Goal: Task Accomplishment & Management: Use online tool/utility

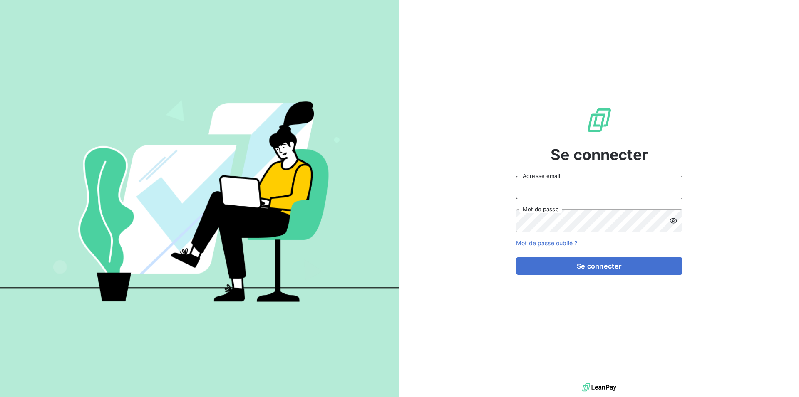
click at [611, 188] on input "Adresse email" at bounding box center [599, 187] width 166 height 23
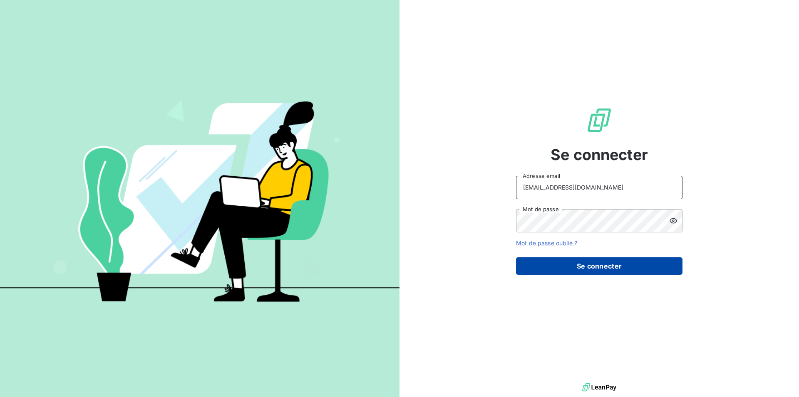
type input "[EMAIL_ADDRESS][DOMAIN_NAME]"
click at [572, 262] on button "Se connecter" at bounding box center [599, 265] width 166 height 17
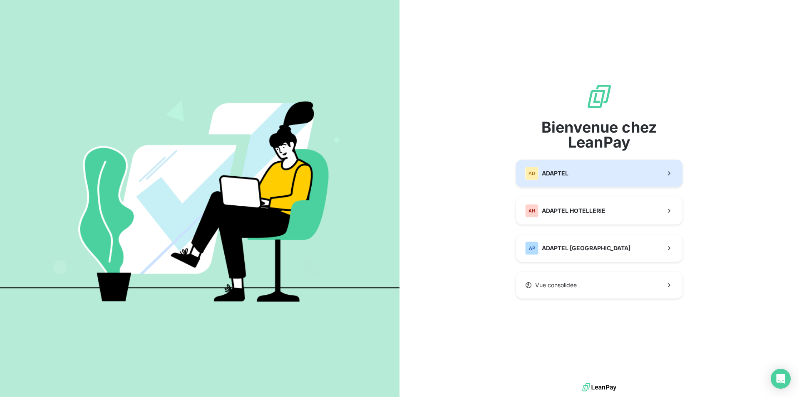
click at [569, 176] on button "AD ADAPTEL" at bounding box center [599, 173] width 166 height 27
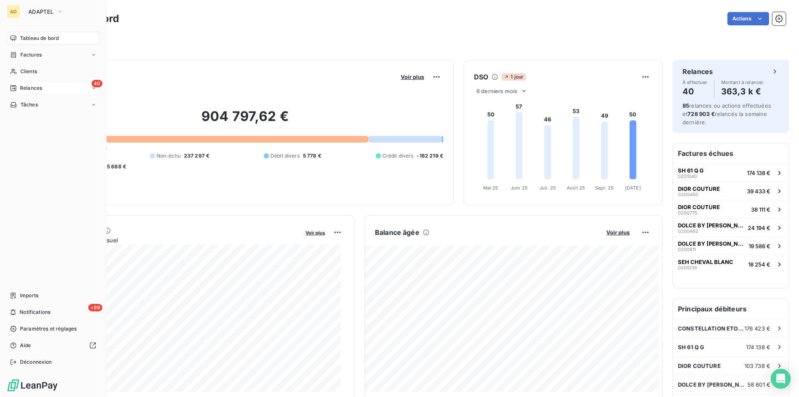
click at [20, 87] on div "Relances" at bounding box center [26, 87] width 32 height 7
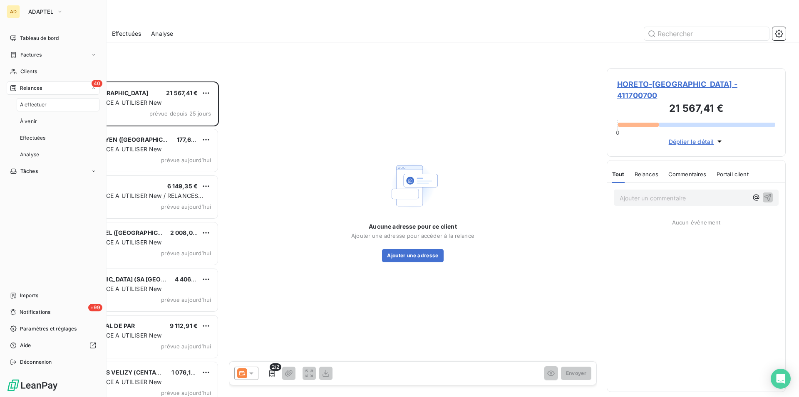
click at [51, 107] on div "À effectuer" at bounding box center [58, 104] width 83 height 13
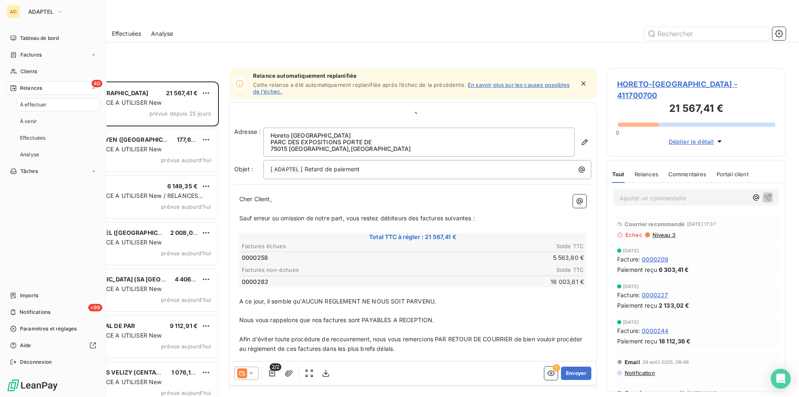
scroll to position [309, 172]
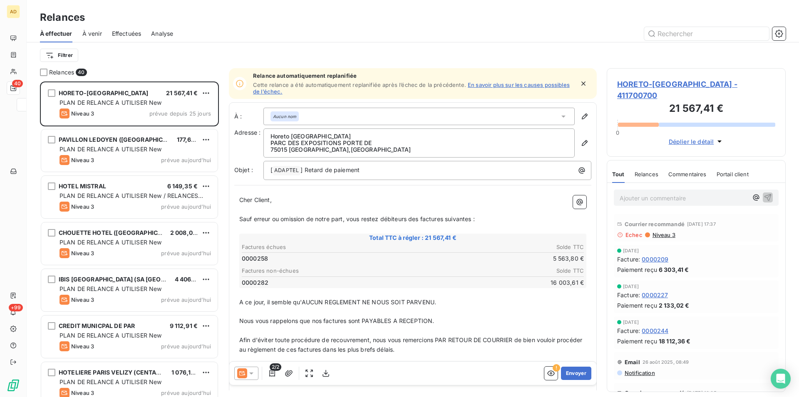
click at [186, 46] on div "Filtrer" at bounding box center [412, 55] width 745 height 26
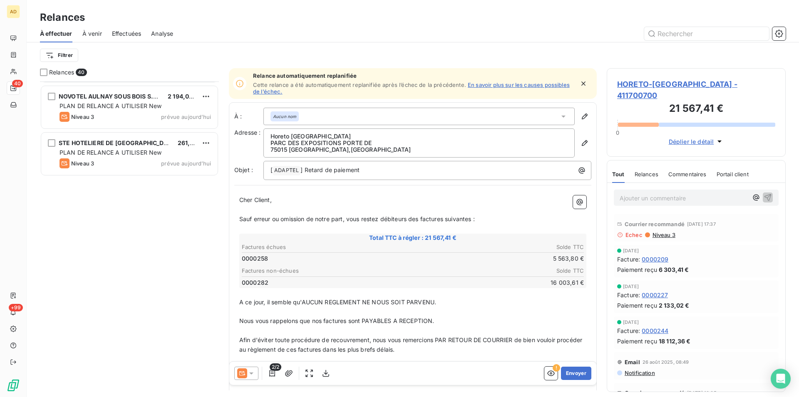
scroll to position [213, 0]
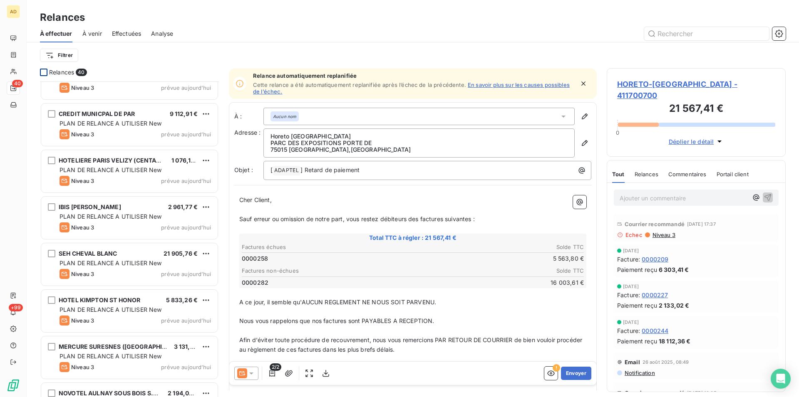
click at [42, 69] on div at bounding box center [43, 72] width 7 height 7
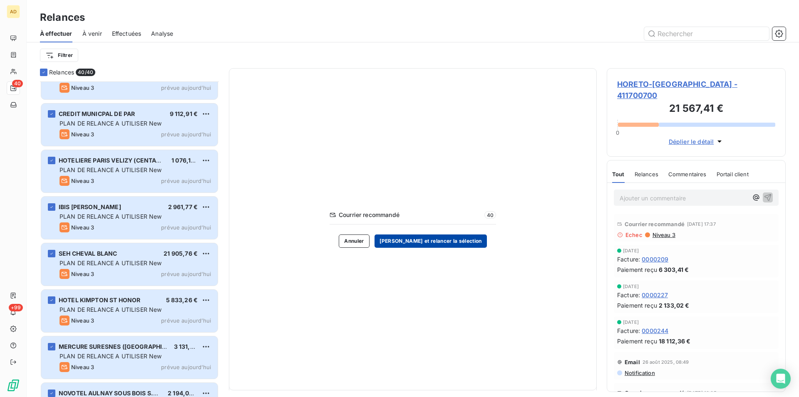
click at [452, 246] on button "[PERSON_NAME] et relancer la sélection" at bounding box center [430, 241] width 112 height 13
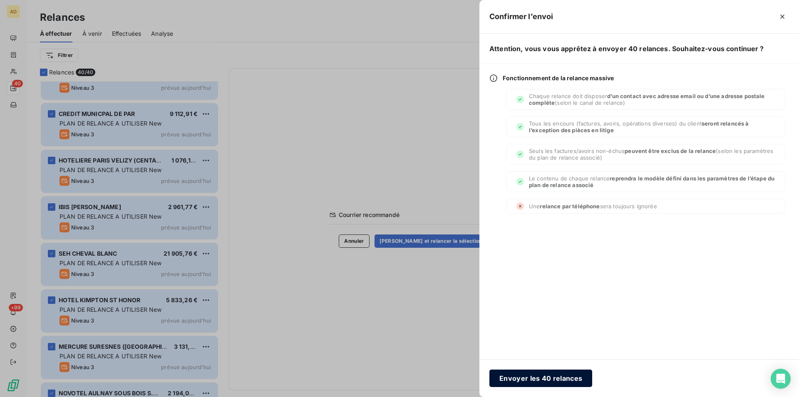
click at [543, 385] on button "Envoyer les 40 relances" at bounding box center [540, 378] width 103 height 17
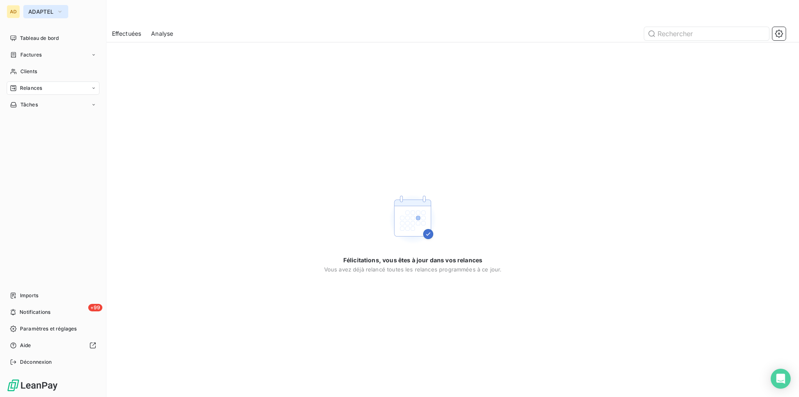
click at [45, 11] on span "ADAPTEL" at bounding box center [40, 11] width 25 height 7
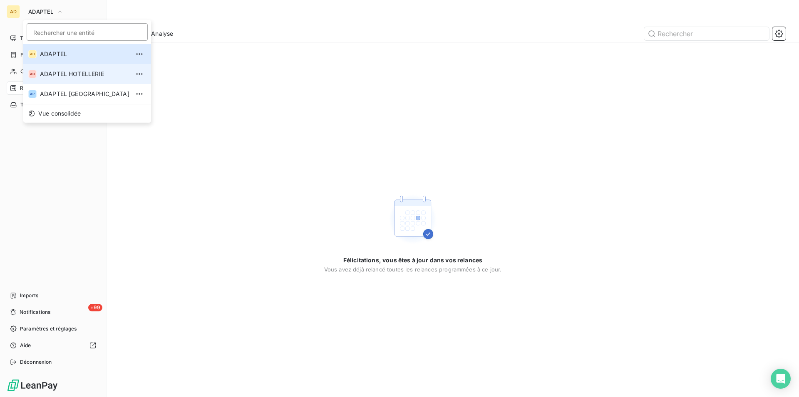
click at [52, 72] on span "ADAPTEL HOTELLERIE" at bounding box center [84, 74] width 89 height 8
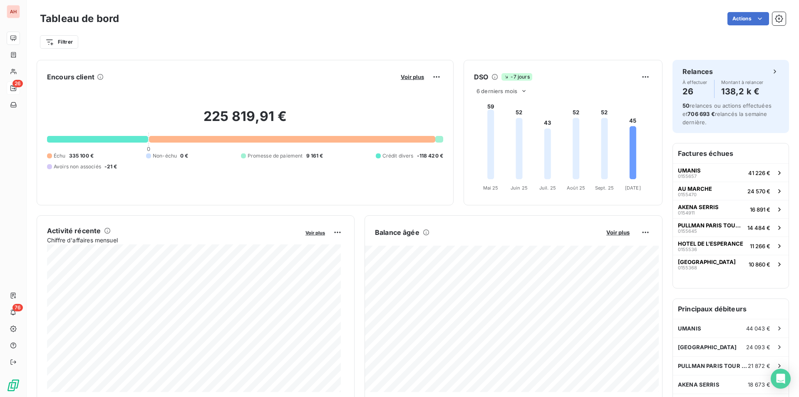
click at [16, 82] on span "26" at bounding box center [17, 83] width 10 height 7
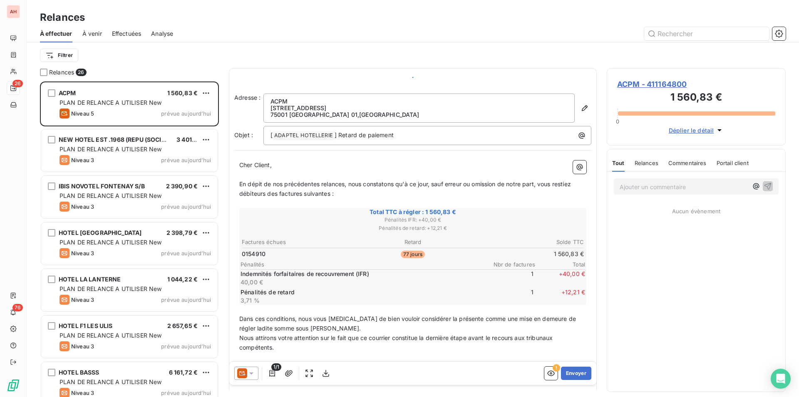
scroll to position [309, 172]
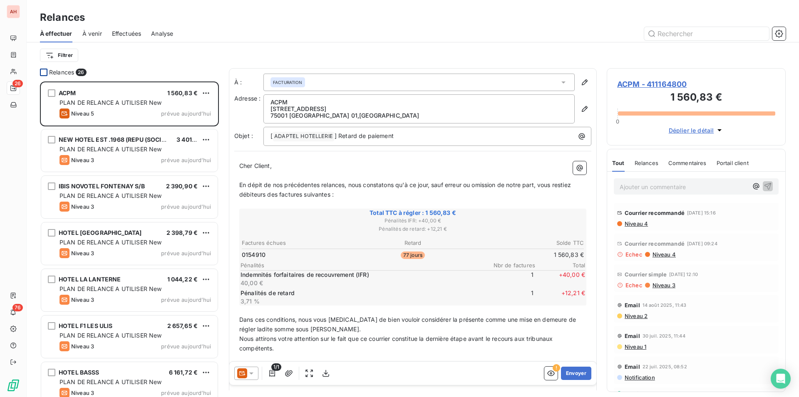
click at [45, 73] on div at bounding box center [43, 72] width 7 height 7
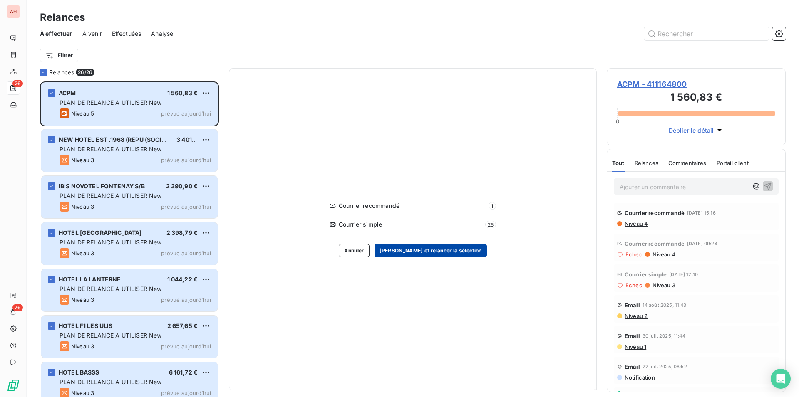
click at [453, 248] on button "[PERSON_NAME] et relancer la sélection" at bounding box center [430, 250] width 112 height 13
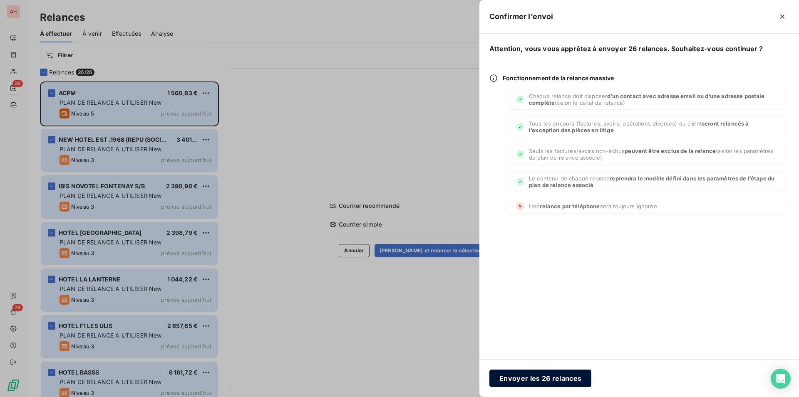
click at [513, 384] on button "Envoyer les 26 relances" at bounding box center [540, 378] width 102 height 17
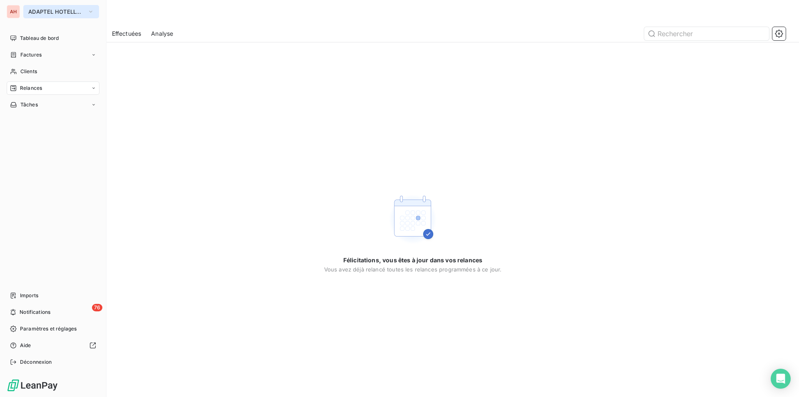
click at [54, 14] on span "ADAPTEL HOTELLERIE" at bounding box center [56, 11] width 56 height 7
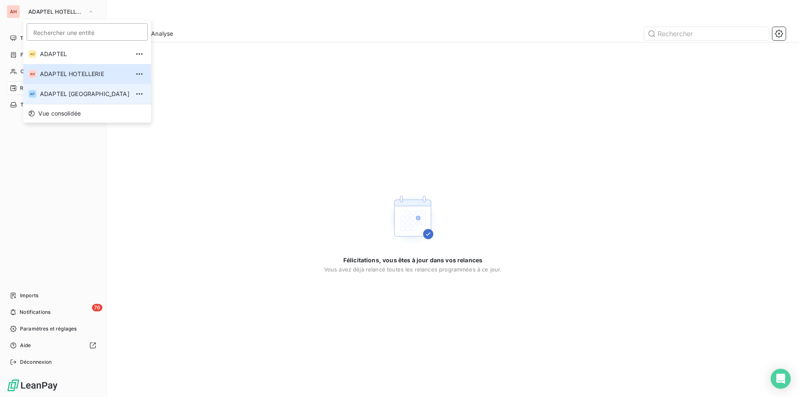
click at [66, 94] on span "ADAPTEL [GEOGRAPHIC_DATA]" at bounding box center [84, 94] width 89 height 8
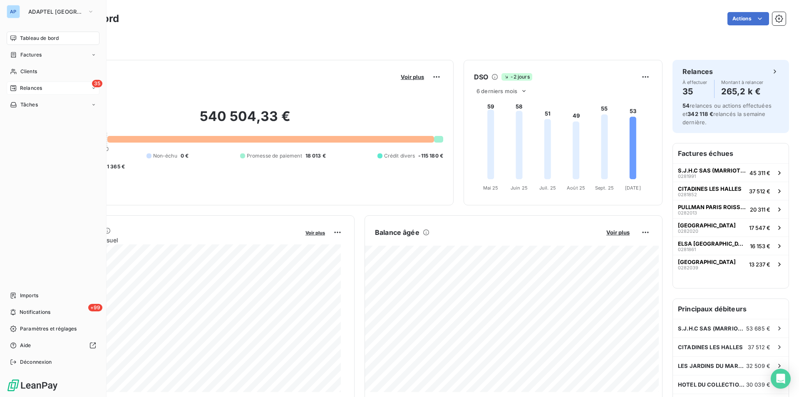
click at [15, 89] on icon at bounding box center [13, 88] width 7 height 7
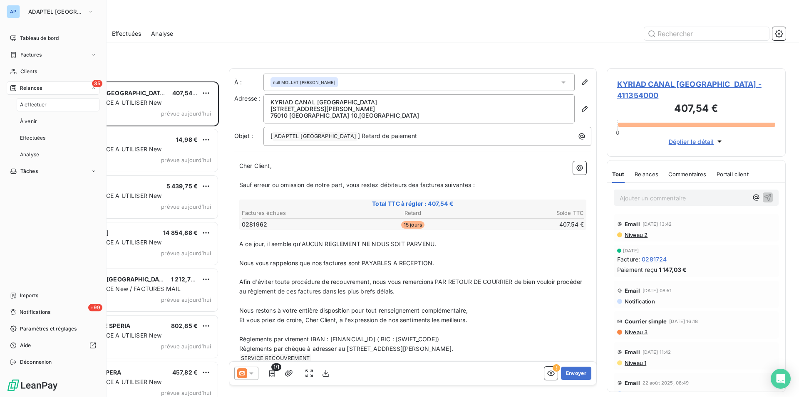
scroll to position [309, 172]
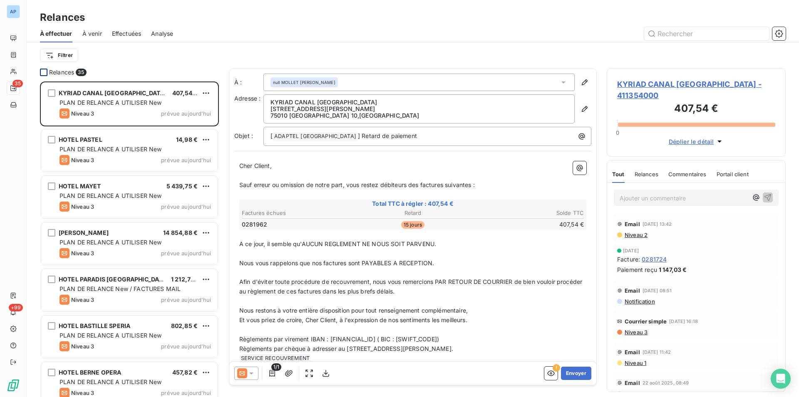
click at [44, 72] on div at bounding box center [43, 72] width 7 height 7
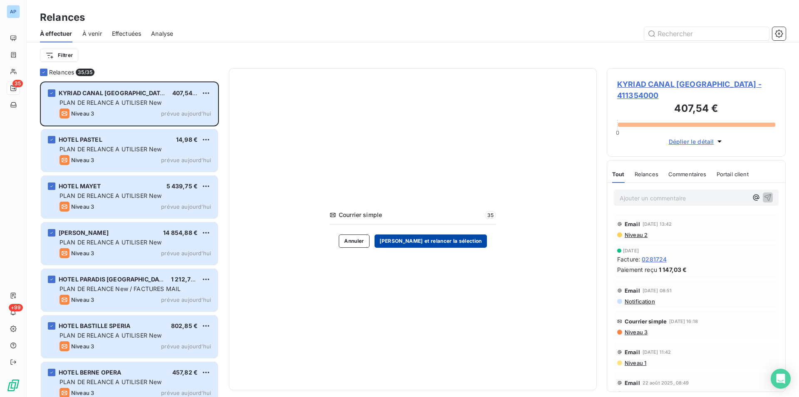
click at [424, 244] on button "[PERSON_NAME] et relancer la sélection" at bounding box center [430, 241] width 112 height 13
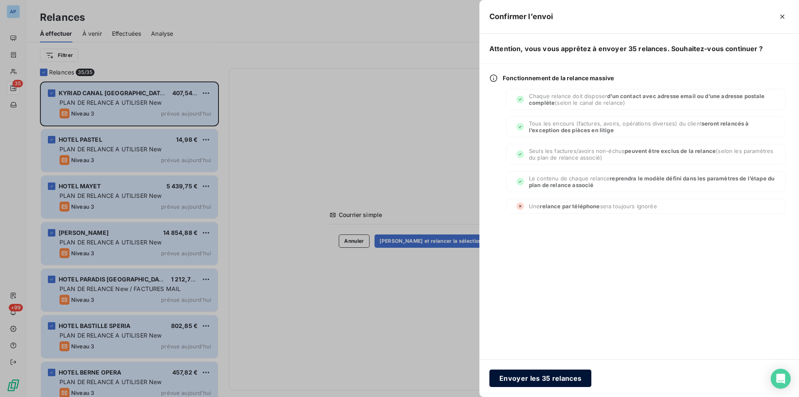
click at [507, 374] on button "Envoyer les 35 relances" at bounding box center [540, 378] width 102 height 17
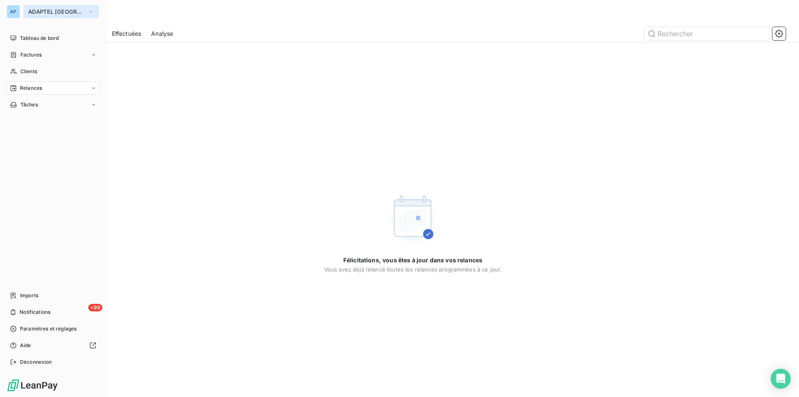
click at [44, 15] on button "ADAPTEL [GEOGRAPHIC_DATA]" at bounding box center [61, 11] width 76 height 13
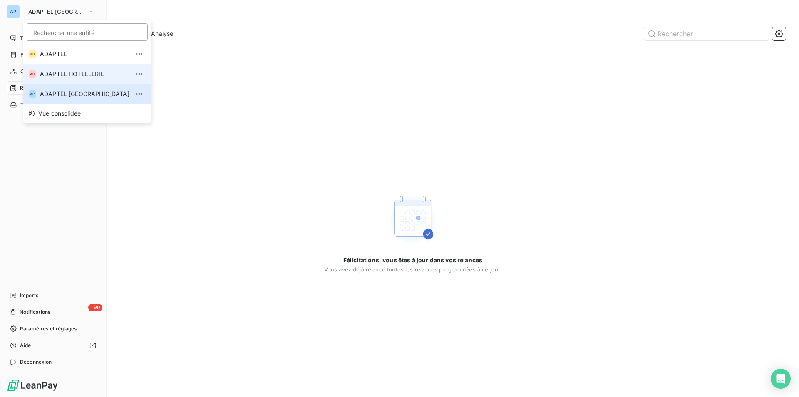
click at [70, 77] on span "ADAPTEL HOTELLERIE" at bounding box center [84, 74] width 89 height 8
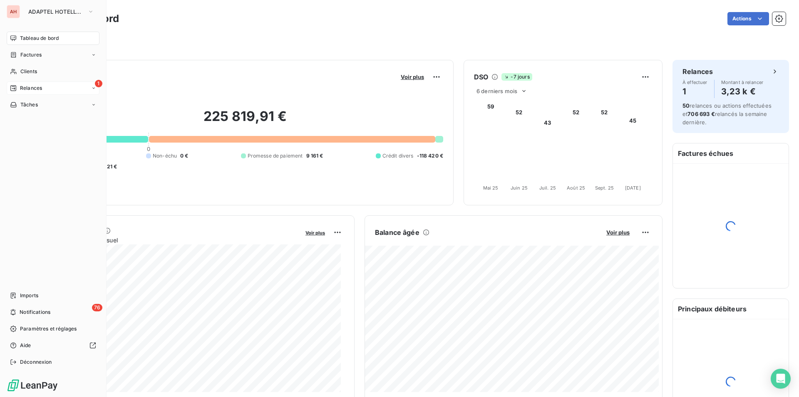
click at [18, 86] on div "Relances" at bounding box center [26, 87] width 32 height 7
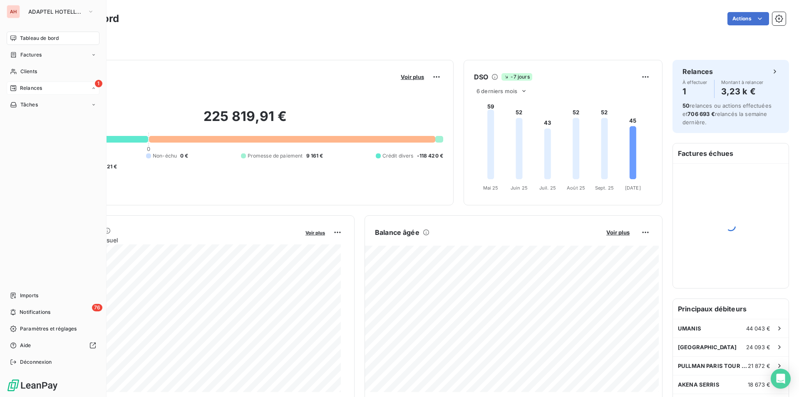
click at [35, 84] on div "1 Relances" at bounding box center [53, 88] width 93 height 13
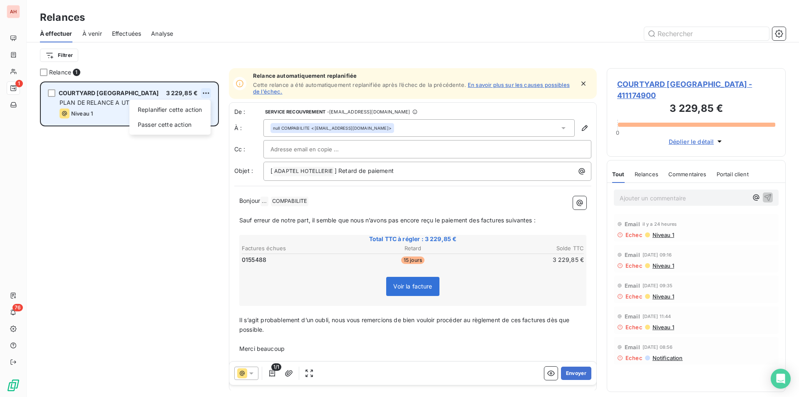
scroll to position [309, 172]
click at [198, 109] on div "Replanifier cette action" at bounding box center [170, 109] width 74 height 13
select select "9"
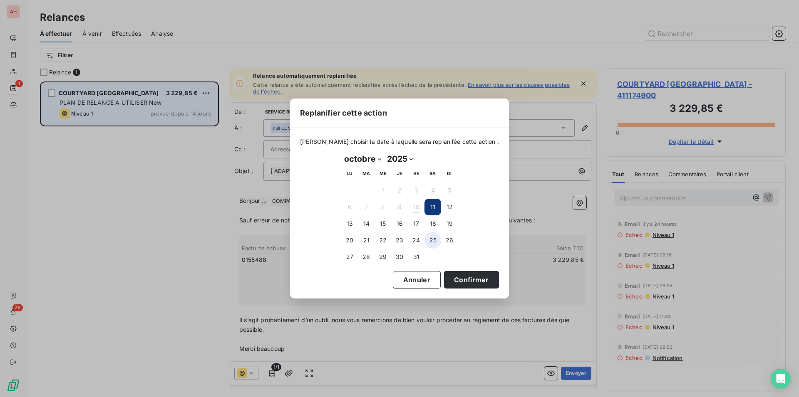
click at [429, 241] on button "25" at bounding box center [432, 240] width 17 height 17
click at [454, 287] on button "Confirmer" at bounding box center [471, 279] width 55 height 17
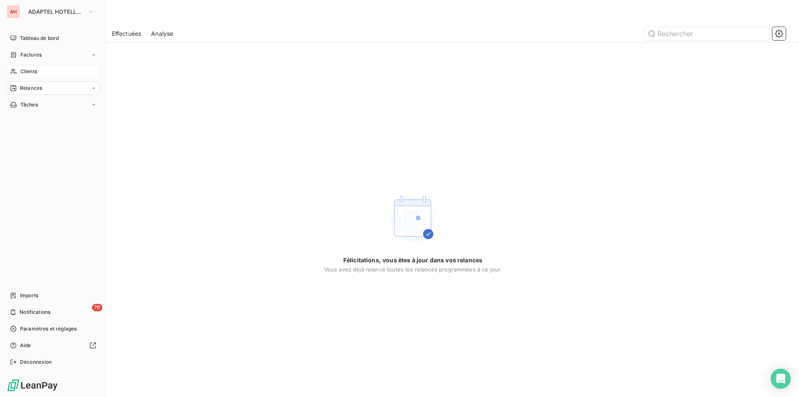
click at [34, 73] on span "Clients" at bounding box center [28, 71] width 17 height 7
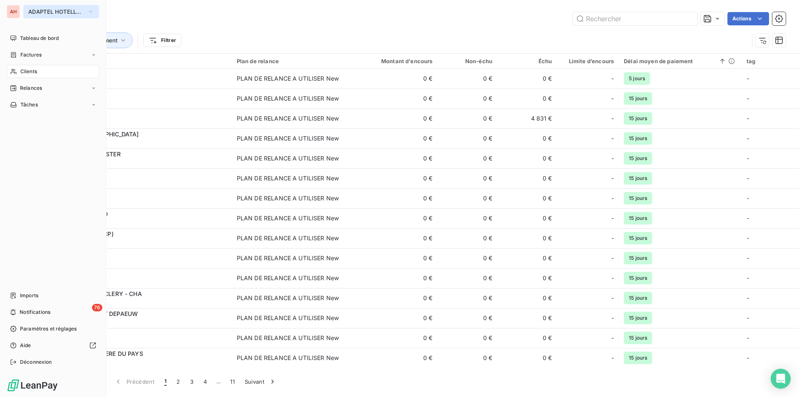
click at [46, 10] on span "ADAPTEL HOTELLERIE" at bounding box center [56, 11] width 56 height 7
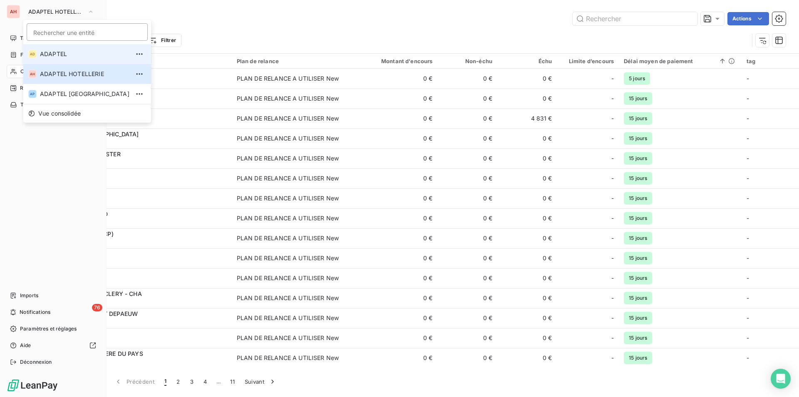
click at [54, 53] on span "ADAPTEL" at bounding box center [84, 54] width 89 height 8
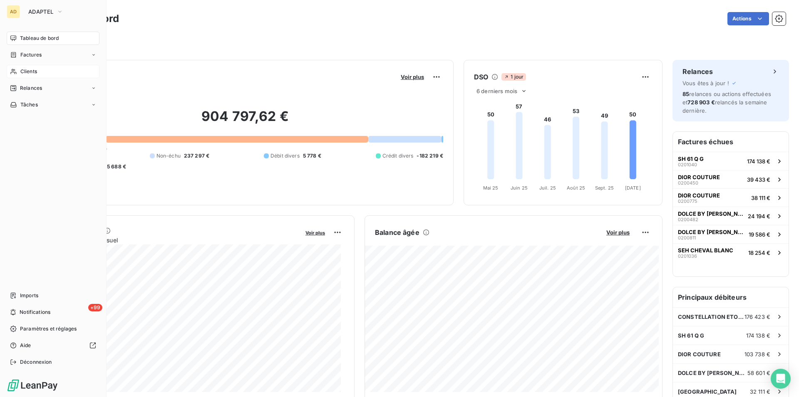
click at [15, 76] on div "Clients" at bounding box center [53, 71] width 93 height 13
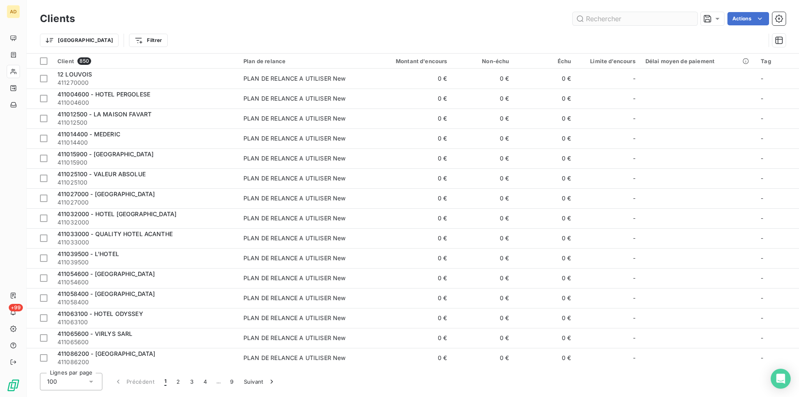
click at [616, 13] on input "text" at bounding box center [634, 18] width 125 height 13
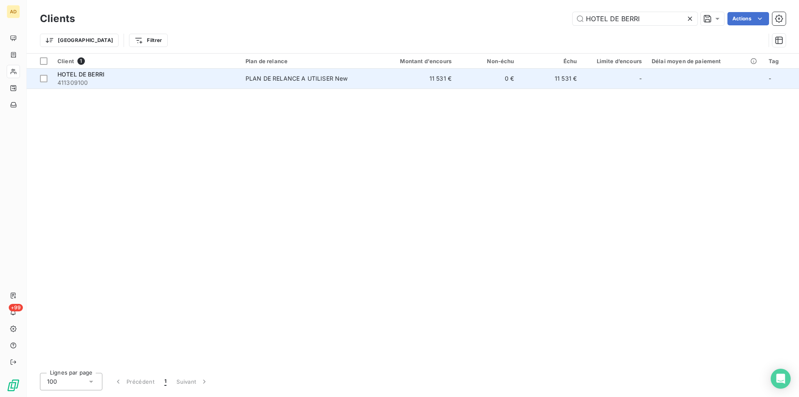
type input "HOTEL DE BERRI"
click at [297, 80] on div "PLAN DE RELANCE A UTILISER New" at bounding box center [296, 78] width 102 height 8
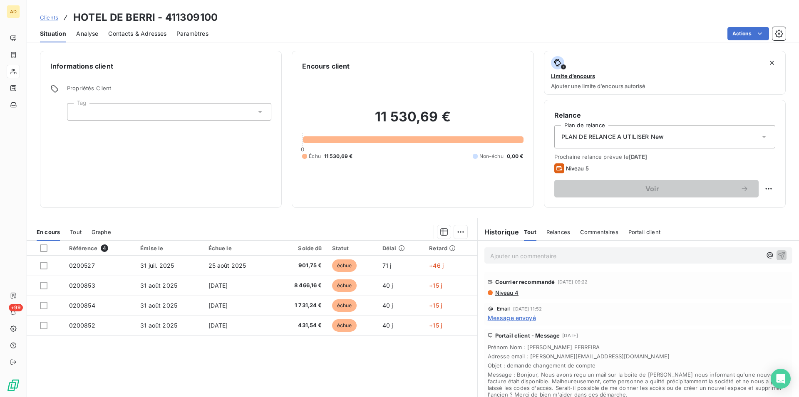
click at [527, 319] on span "Message envoyé" at bounding box center [511, 318] width 48 height 9
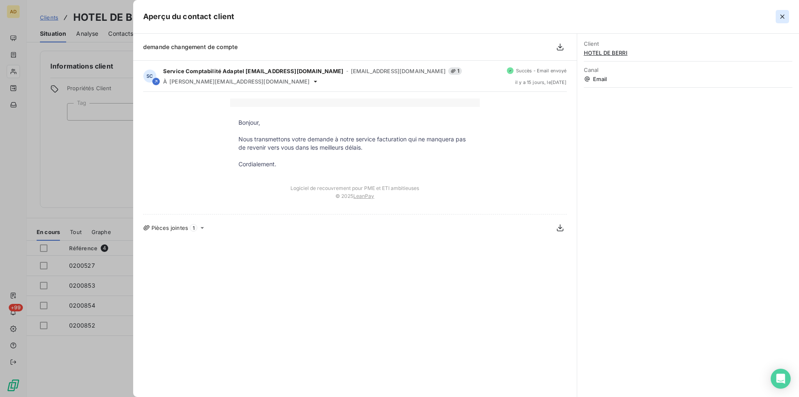
click at [787, 21] on button "button" at bounding box center [781, 16] width 13 height 13
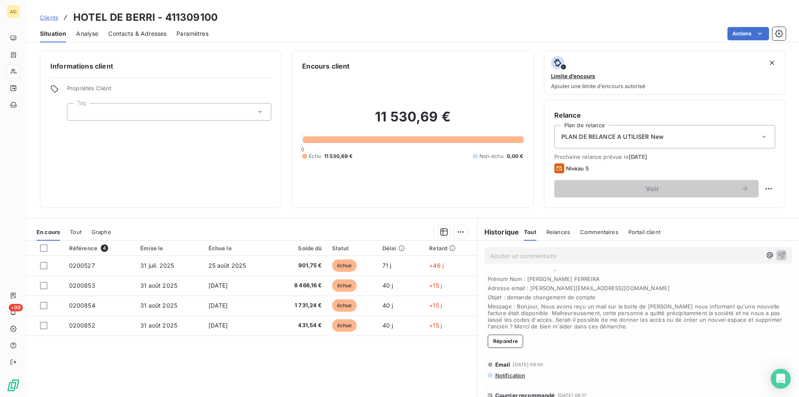
scroll to position [85, 0]
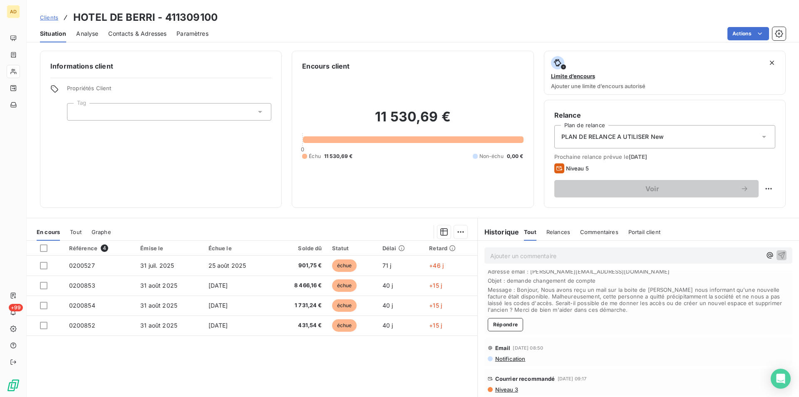
click at [266, 39] on div "Actions" at bounding box center [501, 33] width 567 height 13
click at [213, 162] on div "Informations client Propriétés Client Tag" at bounding box center [161, 129] width 242 height 157
click at [200, 168] on div "Informations client Propriétés Client Tag" at bounding box center [161, 129] width 242 height 157
drag, startPoint x: 222, startPoint y: 19, endPoint x: 164, endPoint y: 16, distance: 57.9
click at [164, 16] on div "Clients HOTEL DE BERRI - 411309100" at bounding box center [413, 17] width 772 height 15
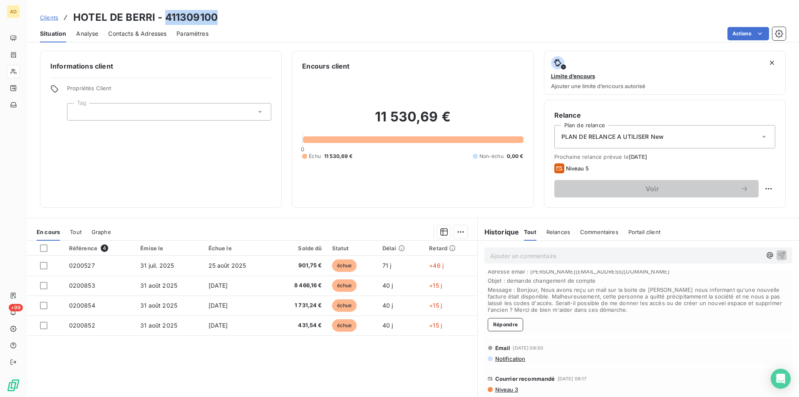
copy h3 "411309100"
click at [198, 356] on div "Référence 4 Émise le Échue le Solde dû Statut Délai Retard 0200527 [DATE] [DATE…" at bounding box center [252, 321] width 450 height 160
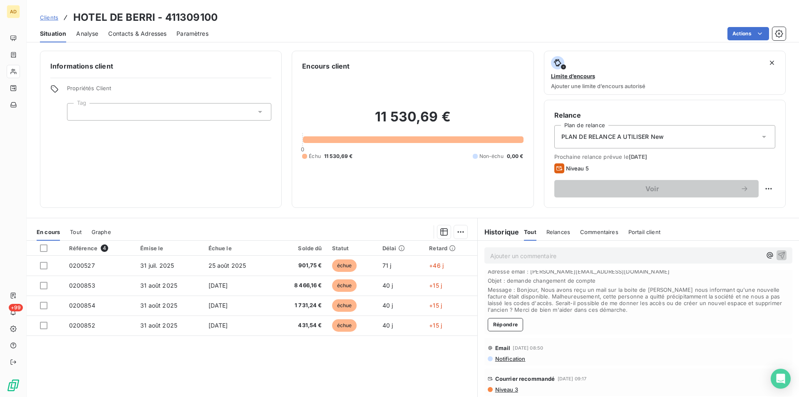
click at [198, 356] on div "Référence 4 Émise le Échue le Solde dû Statut Délai Retard 0200527 [DATE] [DATE…" at bounding box center [252, 321] width 450 height 160
click at [151, 360] on div "Référence 4 Émise le Échue le Solde dû Statut Délai Retard 0200527 [DATE] [DATE…" at bounding box center [252, 321] width 450 height 160
click at [167, 359] on div "Référence 4 Émise le Échue le Solde dû Statut Délai Retard 0200527 [DATE] [DATE…" at bounding box center [252, 321] width 450 height 160
click at [206, 162] on div "Informations client Propriétés Client Tag" at bounding box center [161, 129] width 242 height 157
drag, startPoint x: 206, startPoint y: 162, endPoint x: 182, endPoint y: 217, distance: 59.6
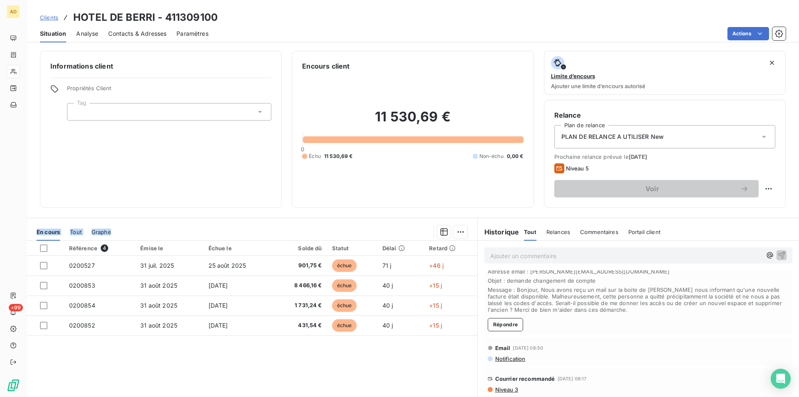
click at [182, 217] on div "Informations client Propriétés Client Tag Encours client 11 530,69 € 0 Échu 11 …" at bounding box center [413, 221] width 772 height 351
click at [175, 186] on div "Informations client Propriétés Client Tag" at bounding box center [161, 129] width 242 height 157
click at [143, 390] on div "Référence 4 Émise le Échue le Solde dû Statut Délai Retard 0200527 [DATE] [DATE…" at bounding box center [252, 321] width 450 height 160
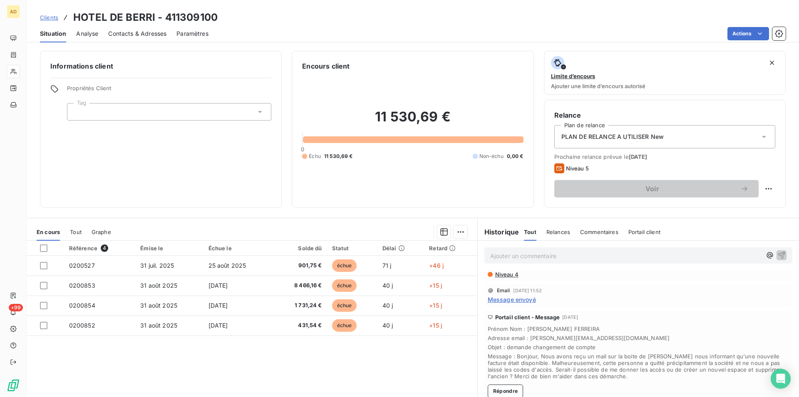
scroll to position [42, 0]
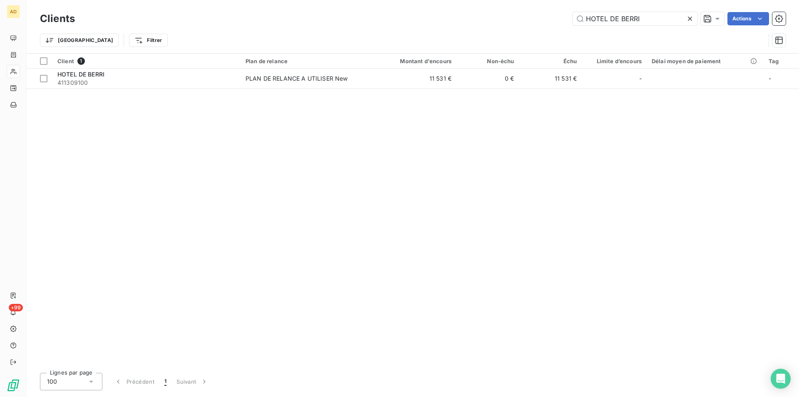
click at [690, 16] on icon at bounding box center [689, 19] width 8 height 8
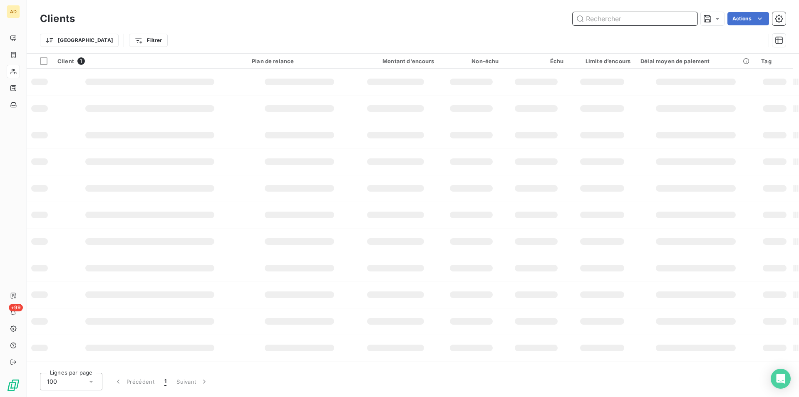
click at [647, 19] on input "text" at bounding box center [634, 18] width 125 height 13
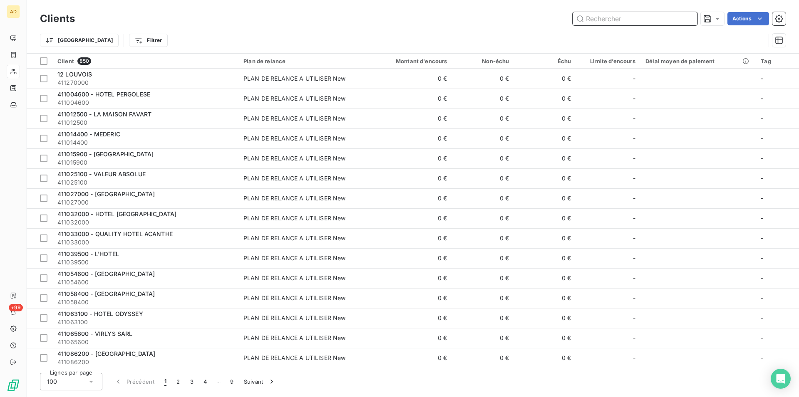
click at [647, 19] on input "text" at bounding box center [634, 18] width 125 height 13
click at [608, 16] on input "text" at bounding box center [634, 18] width 125 height 13
paste input "HOTEL SAX"
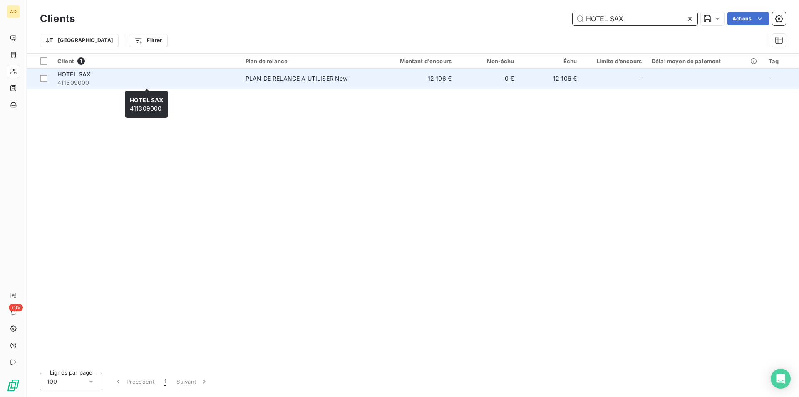
type input "HOTEL SAX"
click at [221, 80] on span "411309000" at bounding box center [146, 83] width 178 height 8
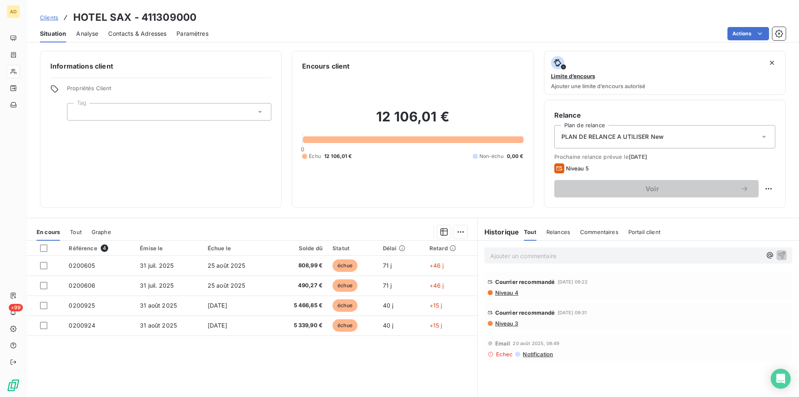
click at [256, 359] on div "Référence 4 Émise le Échue le Solde dû Statut Délai Retard 0200605 [DATE] [DATE…" at bounding box center [252, 321] width 450 height 160
click at [125, 37] on span "Contacts & Adresses" at bounding box center [137, 34] width 58 height 8
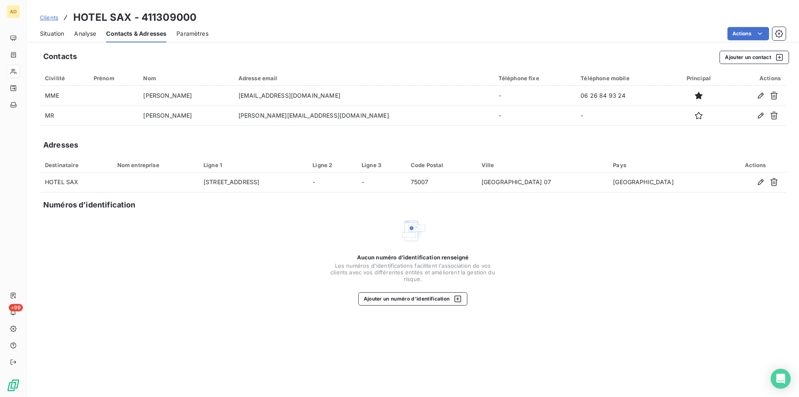
click at [45, 31] on span "Situation" at bounding box center [52, 34] width 24 height 8
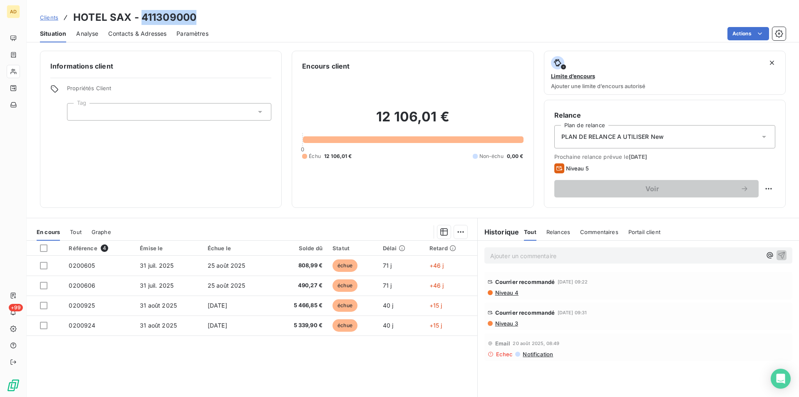
drag, startPoint x: 199, startPoint y: 16, endPoint x: 140, endPoint y: 20, distance: 59.2
click at [140, 20] on div "Clients HOTEL SAX - 411309000" at bounding box center [413, 17] width 772 height 15
copy h3 "411309000"
click at [183, 349] on div "Référence 4 Émise le Échue le Solde dû Statut Délai Retard 0200605 [DATE] [DATE…" at bounding box center [252, 321] width 450 height 160
click at [272, 369] on div "Référence 4 Émise le Échue le Solde dû Statut Délai Retard 0200605 [DATE] [DATE…" at bounding box center [252, 321] width 450 height 160
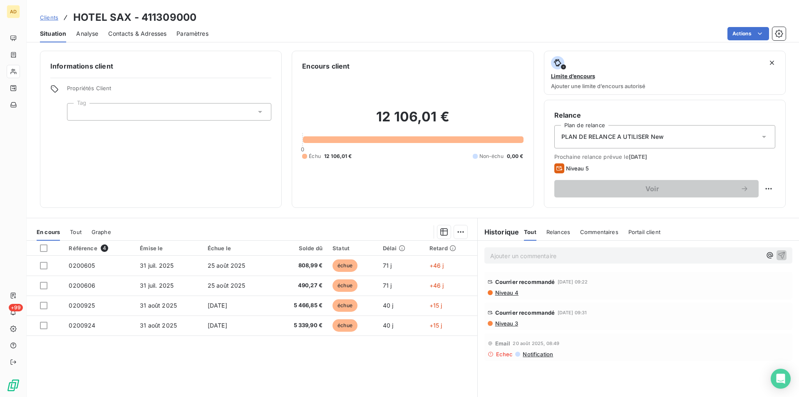
click at [185, 367] on div "Référence 4 Émise le Échue le Solde dû Statut Délai Retard 0200605 [DATE] [DATE…" at bounding box center [252, 321] width 450 height 160
click at [139, 368] on div "Référence 4 Émise le Échue le Solde dû Statut Délai Retard 0200605 [DATE] [DATE…" at bounding box center [252, 321] width 450 height 160
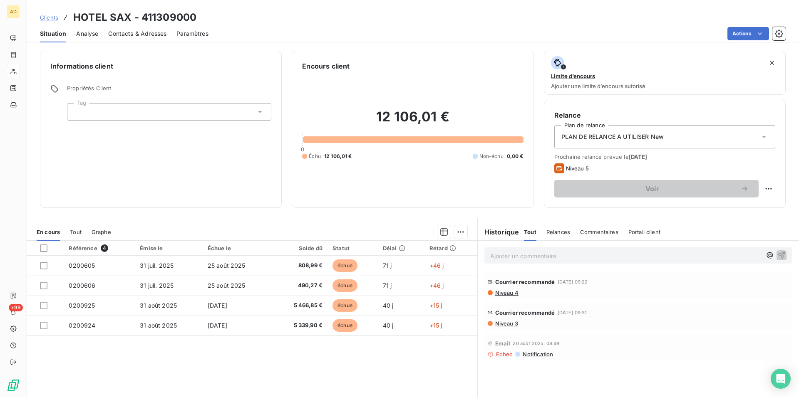
click at [139, 368] on div "Référence 4 Émise le Échue le Solde dû Statut Délai Retard 0200605 [DATE] [DATE…" at bounding box center [252, 321] width 450 height 160
click at [143, 366] on div "Référence 4 Émise le Échue le Solde dû Statut Délai Retard 0200605 [DATE] [DATE…" at bounding box center [252, 321] width 450 height 160
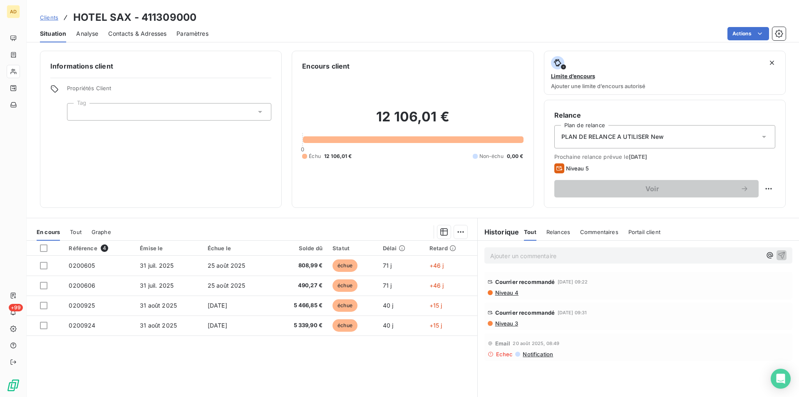
click at [143, 366] on div "Référence 4 Émise le Échue le Solde dû Statut Délai Retard 0200605 [DATE] [DATE…" at bounding box center [252, 321] width 450 height 160
click at [122, 374] on div "Référence 4 Émise le Échue le Solde dû Statut Délai Retard 0200605 [DATE] [DATE…" at bounding box center [252, 321] width 450 height 160
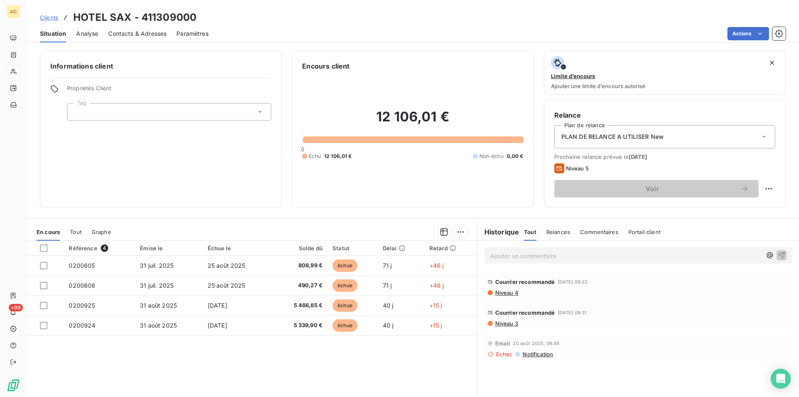
click at [122, 374] on div "Référence 4 Émise le Échue le Solde dû Statut Délai Retard 0200605 [DATE] [DATE…" at bounding box center [252, 321] width 450 height 160
click at [188, 131] on div "Informations client Propriétés Client Tag" at bounding box center [161, 129] width 242 height 157
click at [169, 367] on div "Référence 4 Émise le Échue le Solde dû Statut Délai Retard 0200605 [DATE] [DATE…" at bounding box center [252, 321] width 450 height 160
drag, startPoint x: 131, startPoint y: 16, endPoint x: 66, endPoint y: 21, distance: 65.1
click at [66, 21] on div "Clients HOTEL SAX - 411309000" at bounding box center [118, 17] width 156 height 15
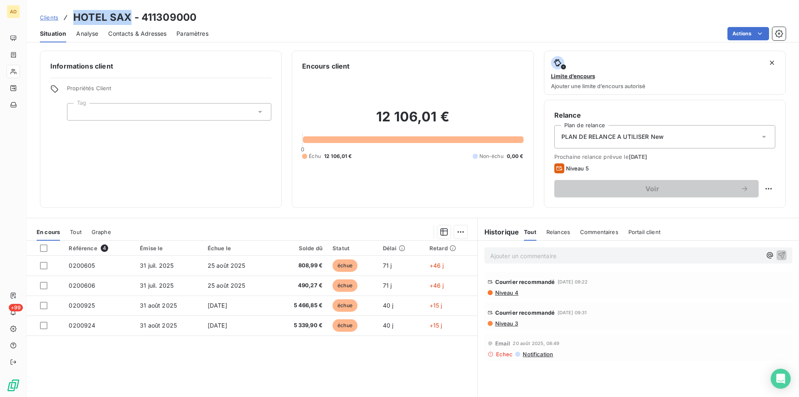
copy div "HOTEL SAX"
click at [131, 30] on span "Contacts & Adresses" at bounding box center [137, 34] width 58 height 8
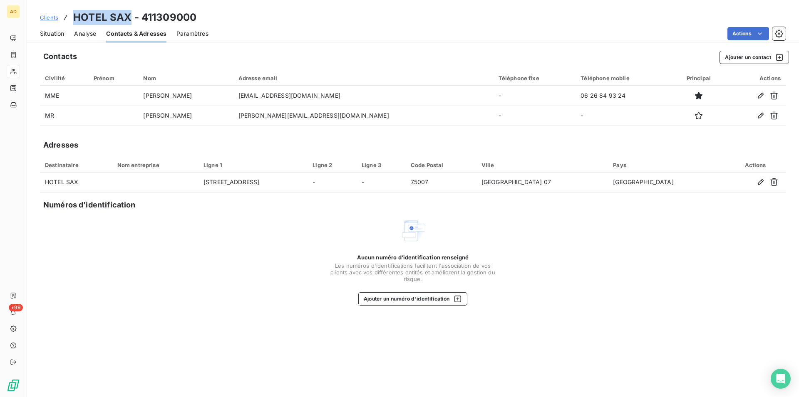
click at [51, 34] on span "Situation" at bounding box center [52, 34] width 24 height 8
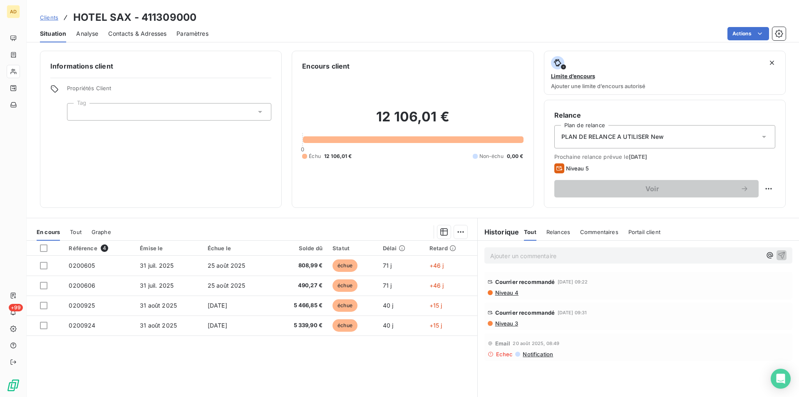
scroll to position [29, 0]
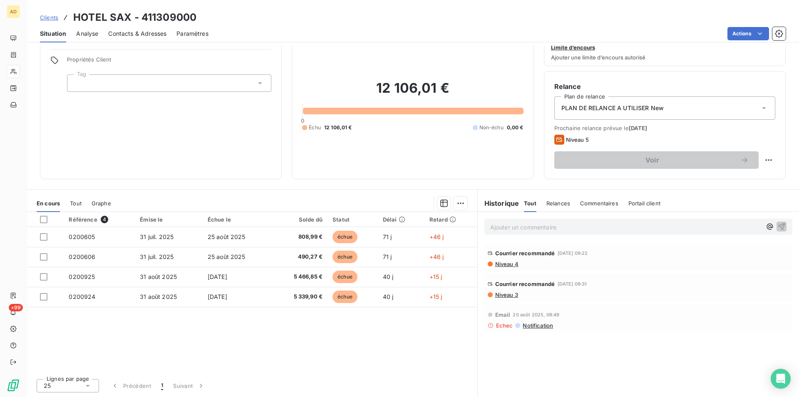
click at [116, 36] on span "Contacts & Adresses" at bounding box center [137, 34] width 58 height 8
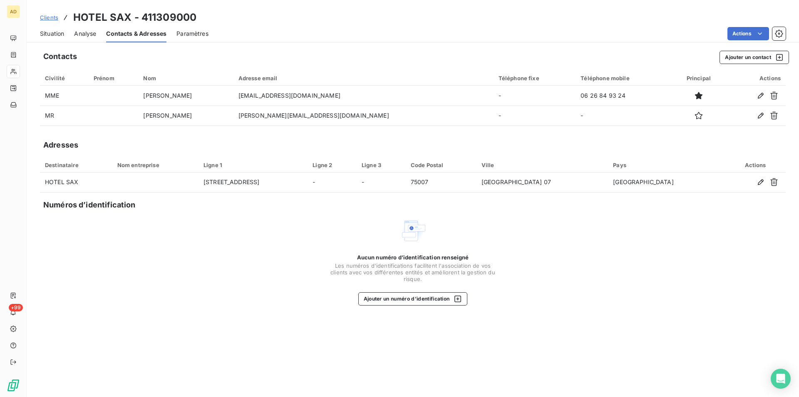
click at [49, 40] on div "Situation" at bounding box center [52, 33] width 24 height 17
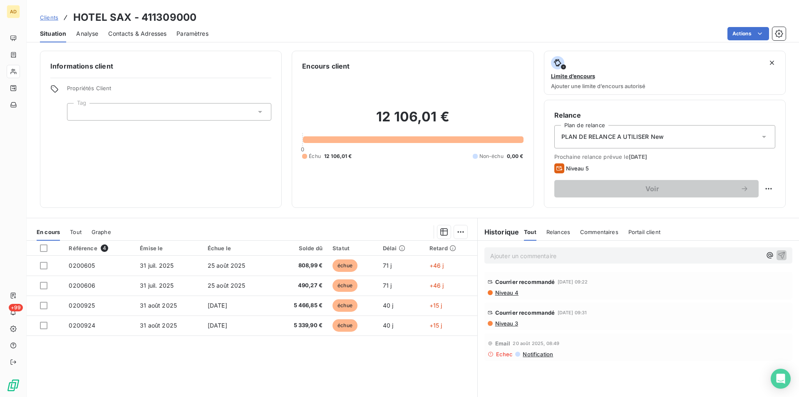
click at [218, 382] on div "Référence 4 Émise le Échue le Solde dû Statut Délai Retard 0200605 [DATE] [DATE…" at bounding box center [252, 321] width 450 height 160
click at [114, 29] on div "Contacts & Adresses" at bounding box center [137, 33] width 58 height 17
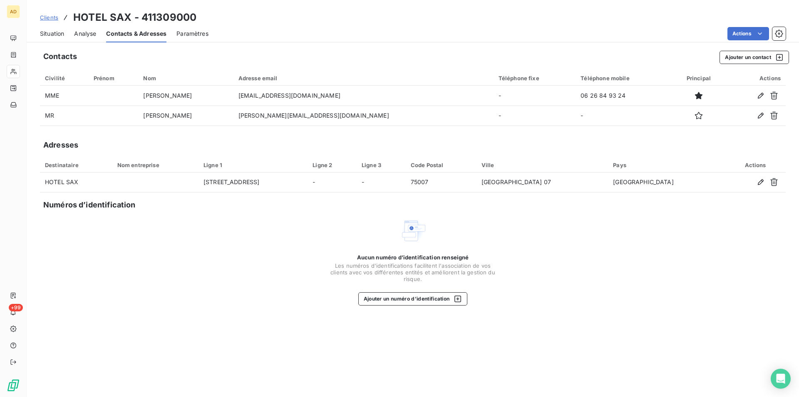
click at [58, 30] on span "Situation" at bounding box center [52, 34] width 24 height 8
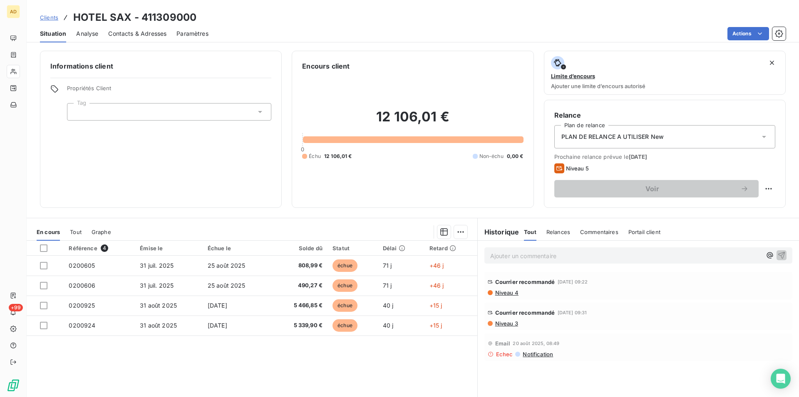
click at [149, 35] on span "Contacts & Adresses" at bounding box center [137, 34] width 58 height 8
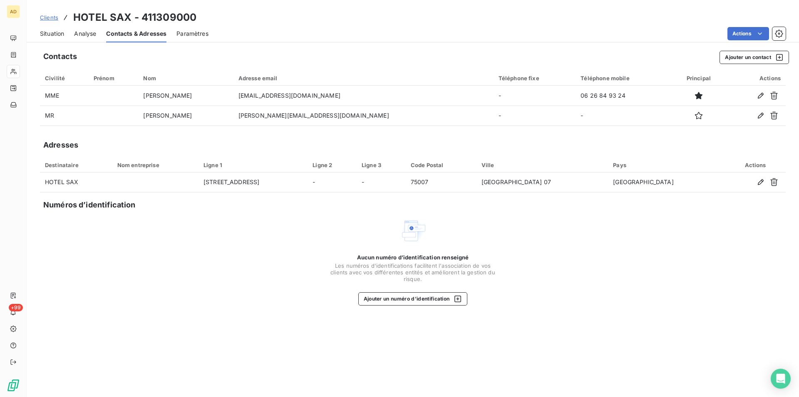
click at [40, 40] on div "Situation" at bounding box center [52, 33] width 24 height 17
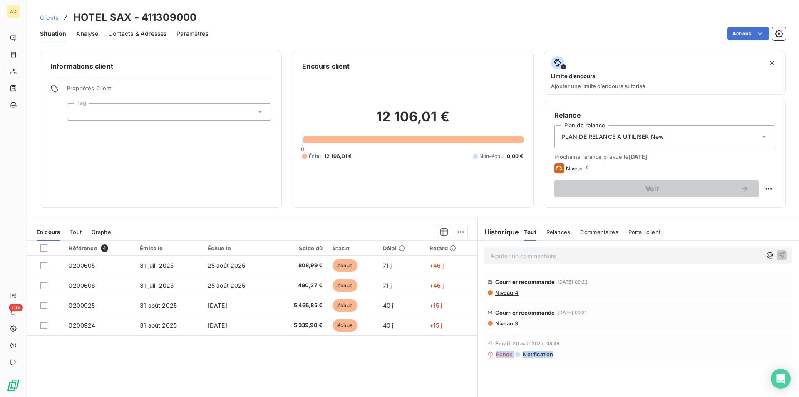
drag, startPoint x: 72, startPoint y: 15, endPoint x: 605, endPoint y: 370, distance: 640.4
click at [606, 373] on div "Clients HOTEL SAX - 411309000 Situation Analyse Contacts & Adresses Paramètres …" at bounding box center [413, 198] width 772 height 397
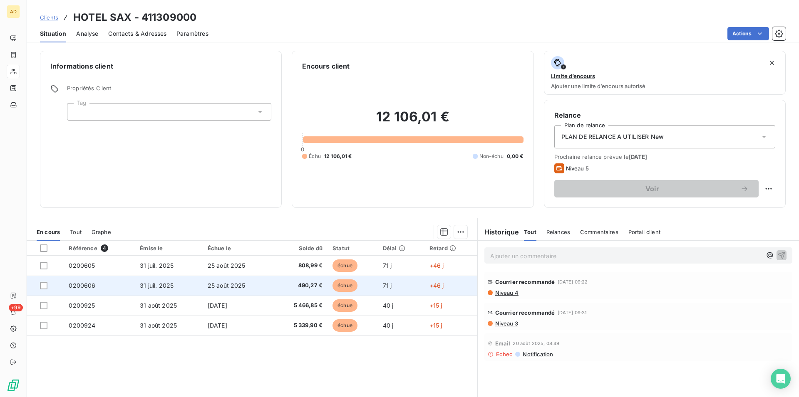
copy div "Open Intercom Messenger"
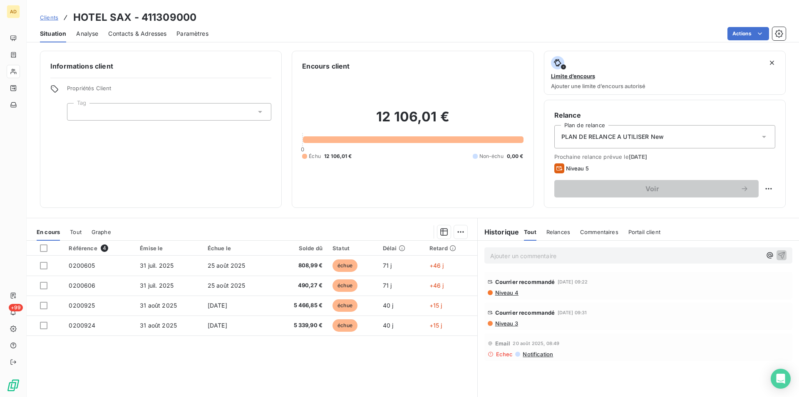
click at [288, 141] on div "Informations client Propriétés Client Tag Encours client 12 106,01 € 0 Échu 12 …" at bounding box center [413, 129] width 772 height 157
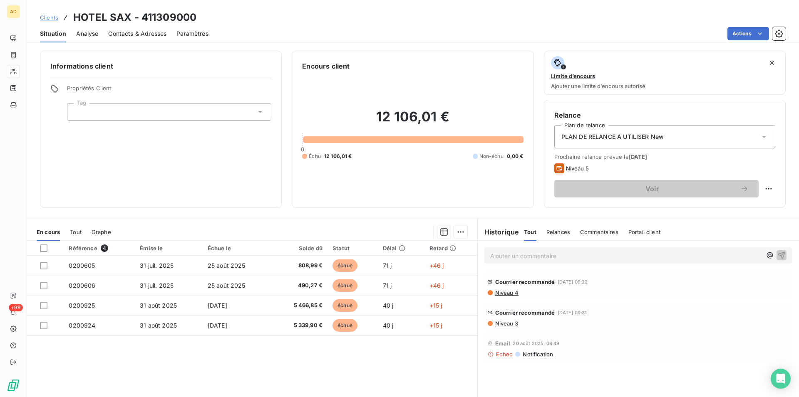
click at [288, 141] on div "Informations client Propriétés Client Tag Encours client 12 106,01 € 0 Échu 12 …" at bounding box center [413, 129] width 772 height 157
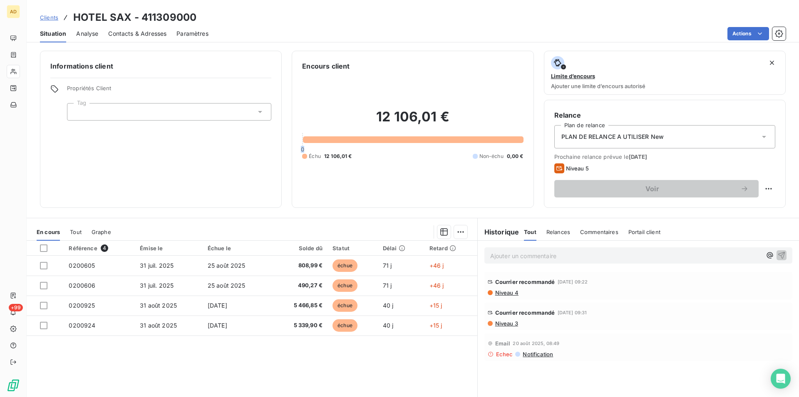
click at [288, 141] on div "Informations client Propriétés Client Tag Encours client 12 106,01 € 0 Échu 12 …" at bounding box center [413, 129] width 772 height 157
click at [233, 364] on div "Référence 4 Émise le Échue le Solde dû Statut Délai Retard 0200605 [DATE] [DATE…" at bounding box center [252, 321] width 450 height 160
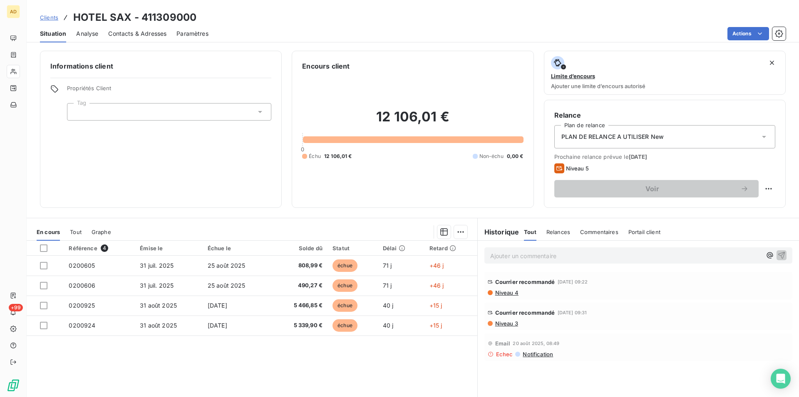
click at [140, 245] on div "Émise le" at bounding box center [169, 248] width 58 height 7
click at [146, 182] on div "Informations client Propriétés Client Tag" at bounding box center [161, 129] width 242 height 157
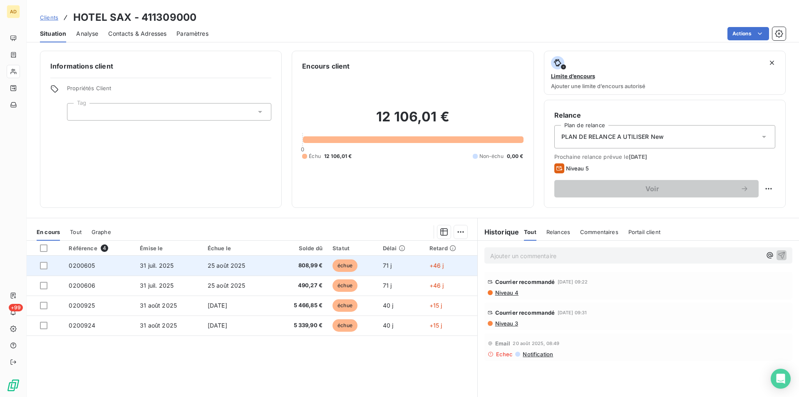
click at [138, 262] on td "31 juil. 2025" at bounding box center [169, 266] width 68 height 20
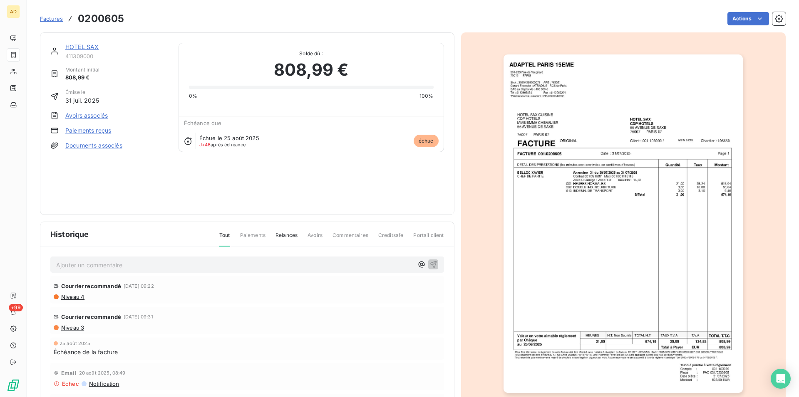
click at [529, 170] on img "button" at bounding box center [622, 223] width 239 height 339
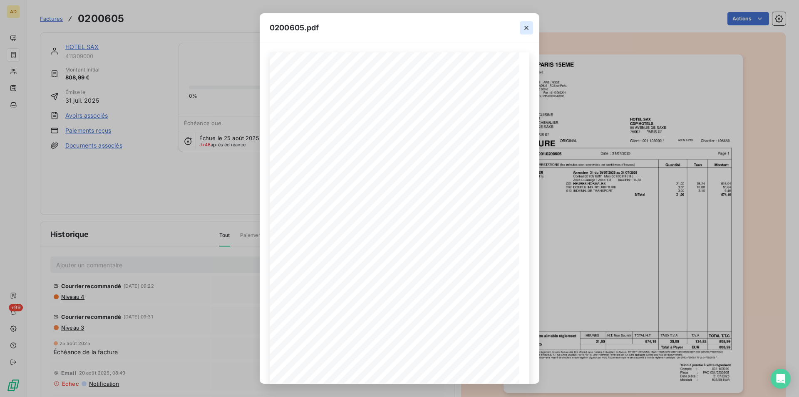
click at [528, 29] on icon "button" at bounding box center [526, 28] width 8 height 8
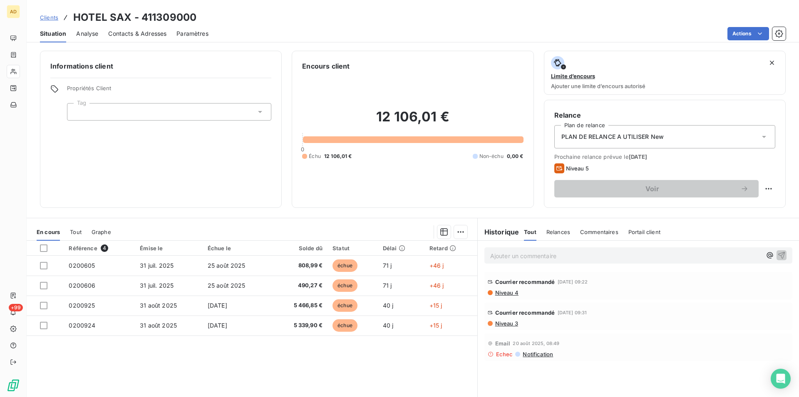
click at [168, 366] on div "Référence 4 Émise le Échue le Solde dû Statut Délai Retard 0200605 [DATE] [DATE…" at bounding box center [252, 321] width 450 height 160
click at [169, 366] on div "Référence 4 Émise le Échue le Solde dû Statut Délai Retard 0200605 [DATE] [DATE…" at bounding box center [252, 321] width 450 height 160
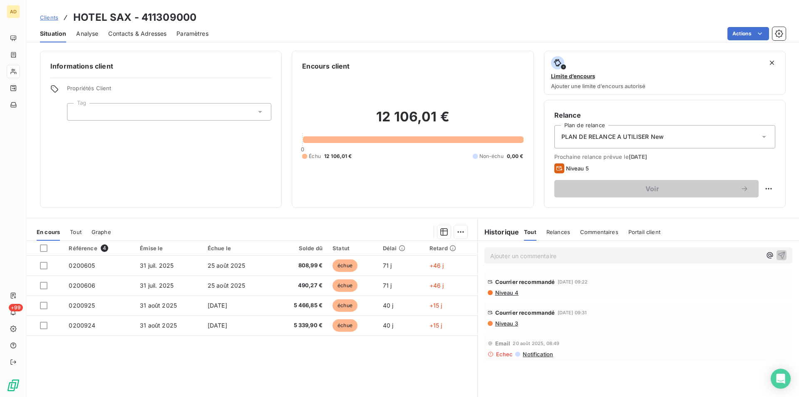
click at [169, 366] on div "Référence 4 Émise le Échue le Solde dû Statut Délai Retard 0200605 [DATE] [DATE…" at bounding box center [252, 321] width 450 height 160
click at [123, 367] on div "Référence 4 Émise le Échue le Solde dû Statut Délai Retard 0200605 [DATE] [DATE…" at bounding box center [252, 321] width 450 height 160
drag, startPoint x: 255, startPoint y: 374, endPoint x: 262, endPoint y: 380, distance: 9.8
click at [262, 380] on div "Référence 4 Émise le Échue le Solde dû Statut Délai Retard 0200605 [DATE] [DATE…" at bounding box center [252, 321] width 450 height 160
click at [310, 52] on div "Encours client 12 106,01 € 0 Échu 12 106,01 € Non-échu 0,00 €" at bounding box center [413, 129] width 242 height 157
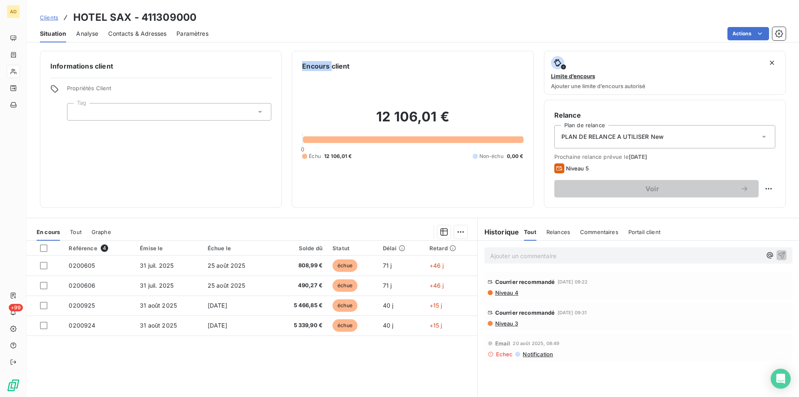
click at [310, 52] on div "Encours client 12 106,01 € 0 Échu 12 106,01 € Non-échu 0,00 €" at bounding box center [413, 129] width 242 height 157
click at [298, 47] on div "Informations client Propriétés Client Tag Encours client 12 106,01 € 0 Échu 12 …" at bounding box center [413, 221] width 772 height 351
click at [403, 57] on div "Encours client 12 106,01 € 0 Échu 12 106,01 € Non-échu 0,00 €" at bounding box center [413, 129] width 242 height 157
click at [288, 29] on div "Actions" at bounding box center [501, 33] width 567 height 13
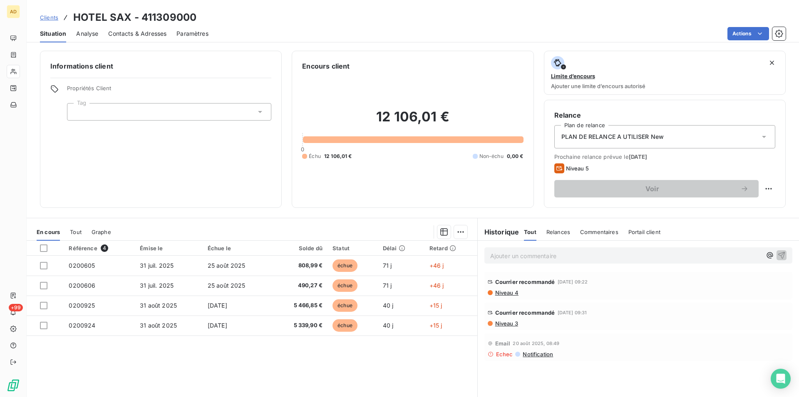
click at [288, 29] on div "Actions" at bounding box center [501, 33] width 567 height 13
click at [290, 35] on div "Actions" at bounding box center [501, 33] width 567 height 13
click at [640, 338] on div "Email [DATE] 08:49" at bounding box center [637, 343] width 301 height 13
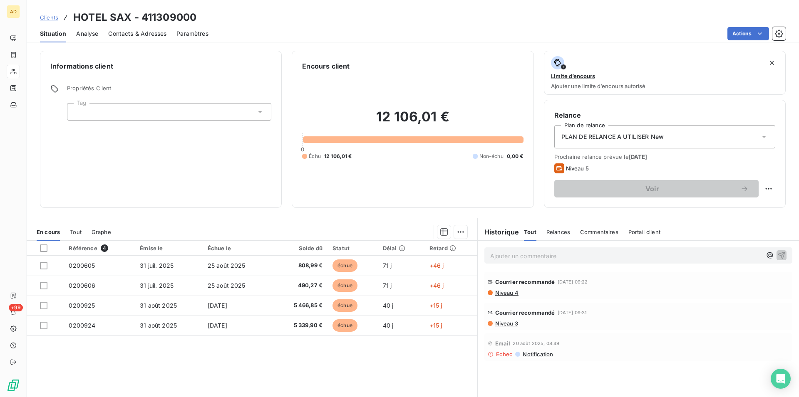
click at [327, 171] on div "12 106,01 € 0 Échu 12 106,01 € Non-échu 0,00 €" at bounding box center [412, 134] width 221 height 126
click at [221, 380] on div "Référence 4 Émise le Échue le Solde dû Statut Délai Retard 0200605 [DATE] [DATE…" at bounding box center [252, 321] width 450 height 160
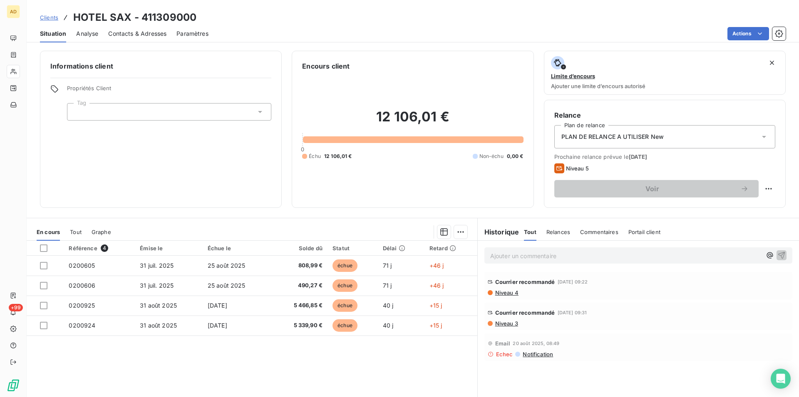
click at [221, 380] on div "Référence 4 Émise le Échue le Solde dû Statut Délai Retard 0200605 [DATE] [DATE…" at bounding box center [252, 321] width 450 height 160
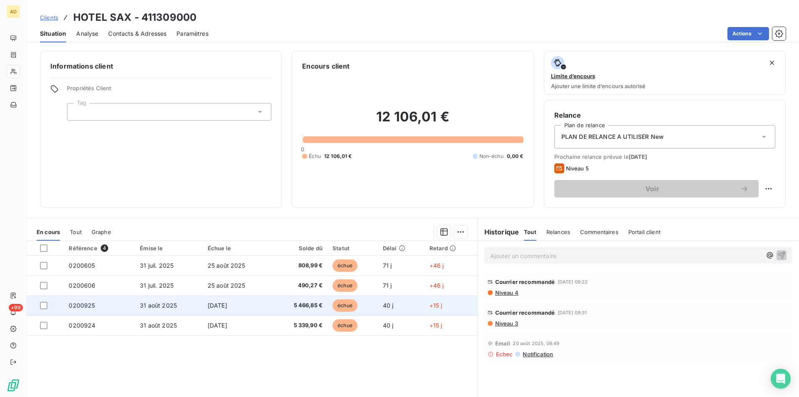
click at [32, 313] on td at bounding box center [45, 306] width 37 height 20
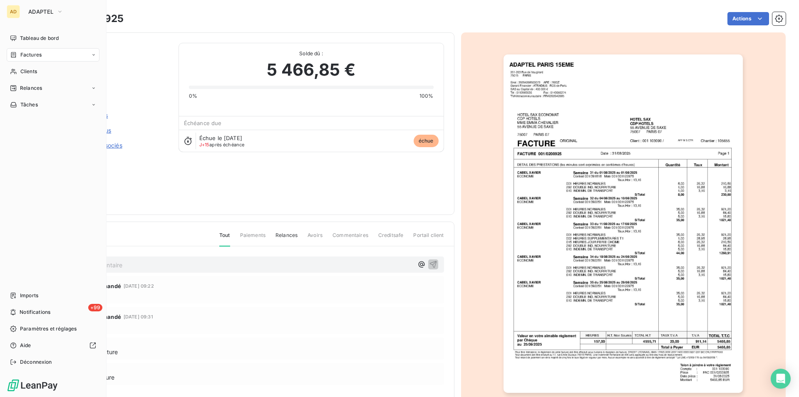
click at [10, 283] on div "Tableau de bord Factures Clients Relances Tâches Imports +99 Notifications Para…" at bounding box center [53, 200] width 93 height 337
click at [16, 262] on div "Tableau de bord Factures Clients Relances Tâches Imports +99 Notifications Para…" at bounding box center [53, 200] width 93 height 337
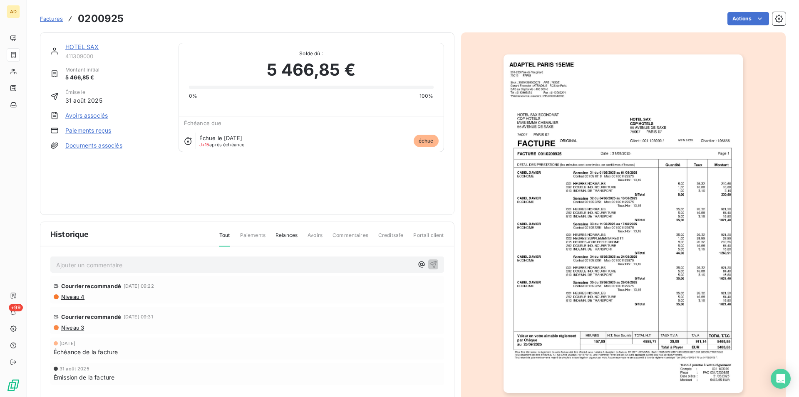
click at [147, 178] on div "HOTEL SAX 411309000 Montant initial 5 466,85 € Émise le [DATE] Avoirs associés …" at bounding box center [109, 124] width 118 height 162
click at [525, 144] on img "button" at bounding box center [622, 223] width 239 height 339
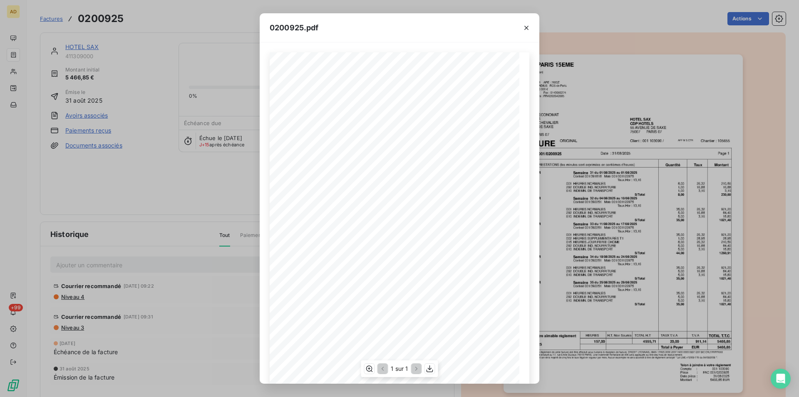
scroll to position [31, 0]
click at [431, 369] on icon "button" at bounding box center [429, 369] width 7 height 7
